Goal: Information Seeking & Learning: Learn about a topic

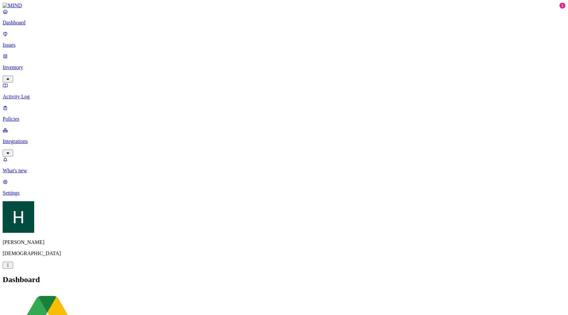
click at [24, 42] on p "Issues" at bounding box center [284, 45] width 563 height 6
